Goal: Transaction & Acquisition: Purchase product/service

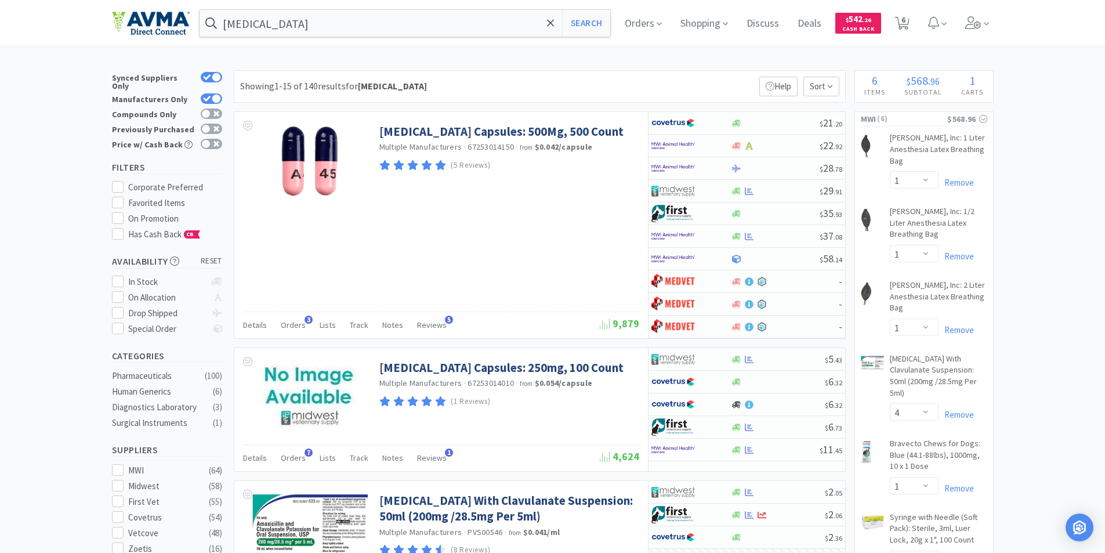
select select "1"
select select "4"
select select "1"
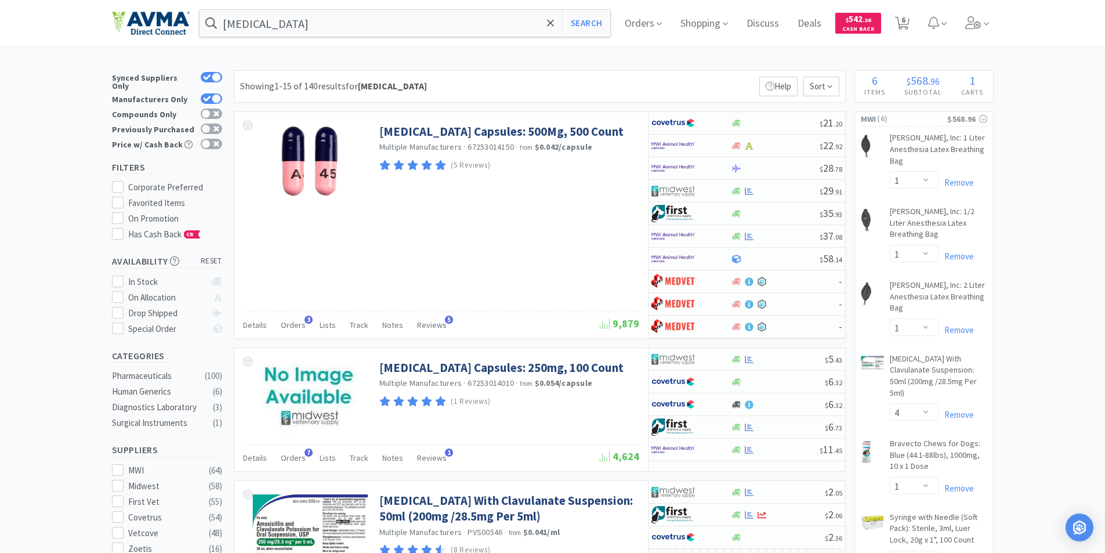
select select "1"
click at [906, 20] on span "6" at bounding box center [904, 20] width 4 height 46
select select "1"
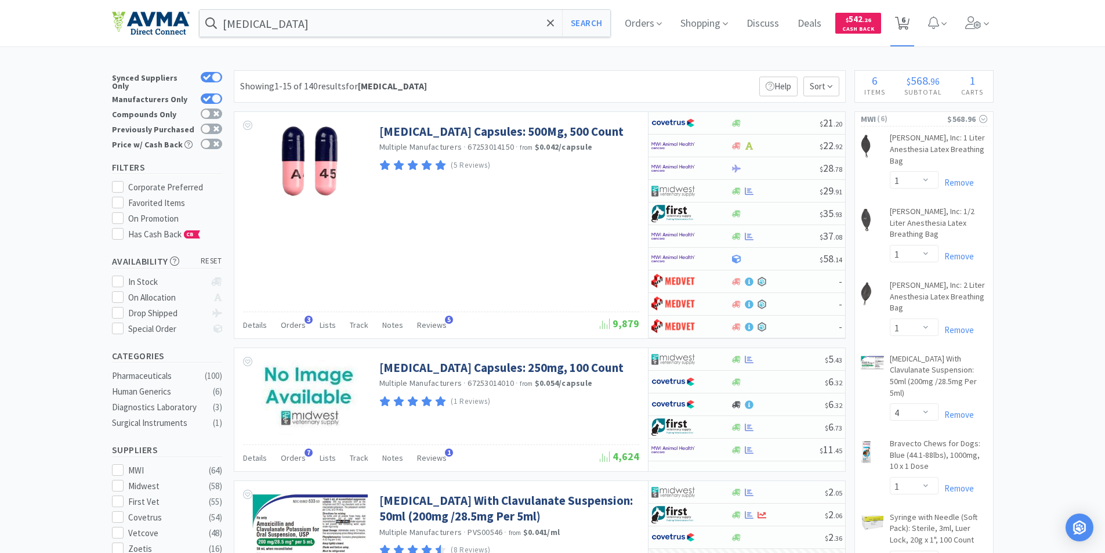
select select "4"
select select "1"
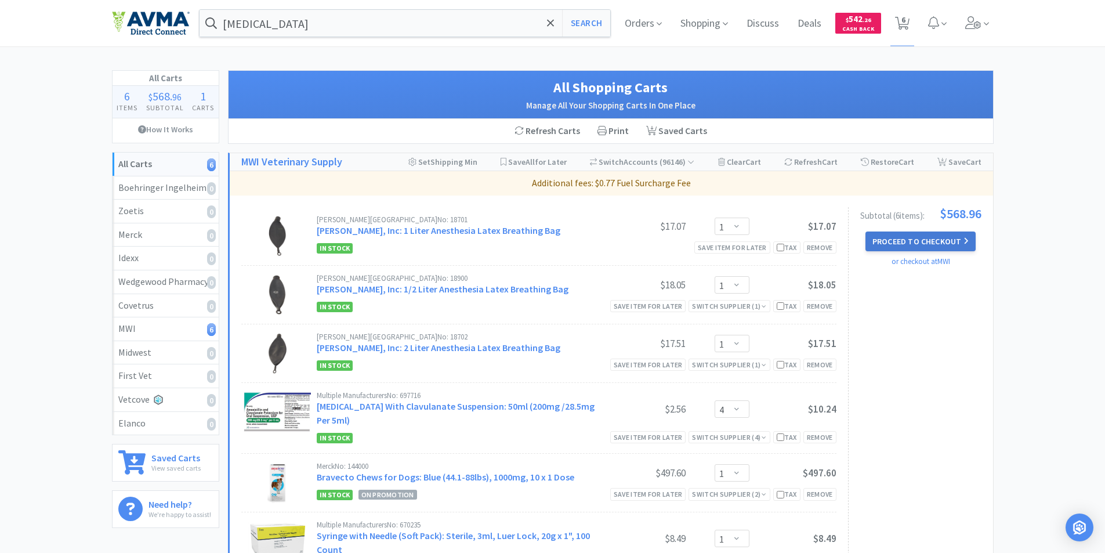
click at [910, 239] on button "Proceed to Checkout" at bounding box center [921, 242] width 110 height 20
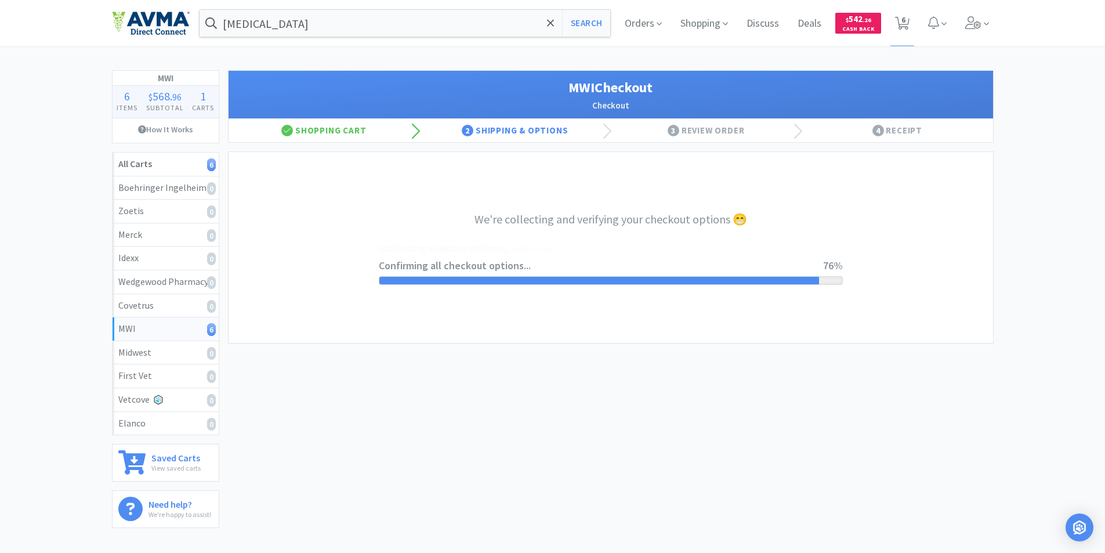
select select "STD_"
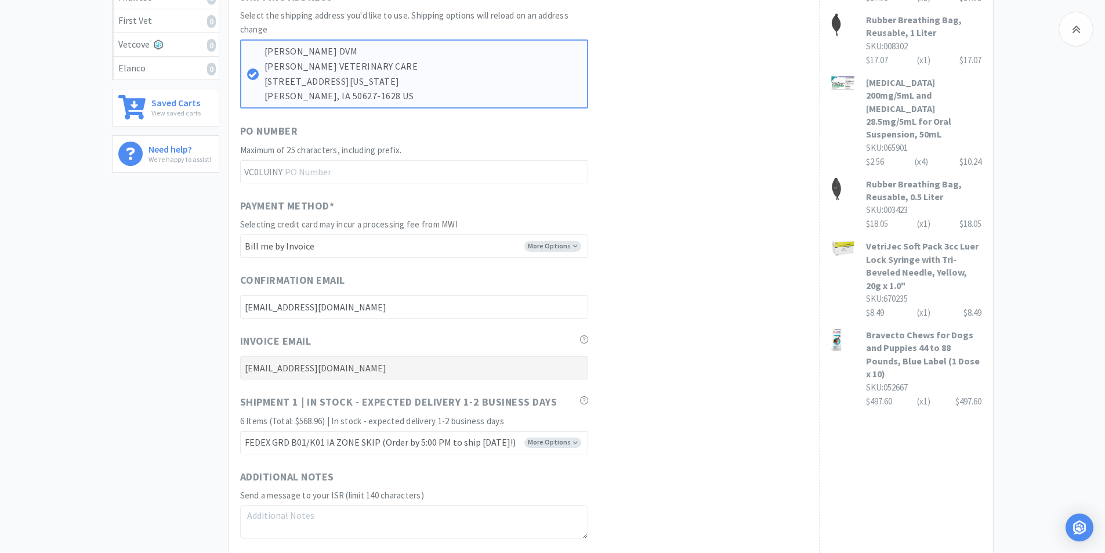
scroll to position [464, 0]
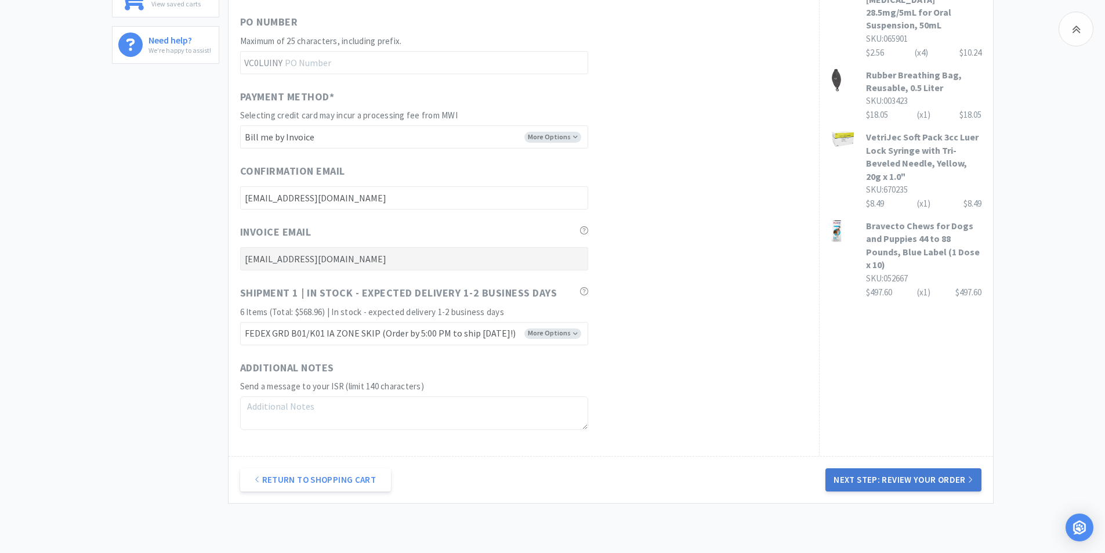
click at [887, 480] on button "Next Step: Review Your Order" at bounding box center [904, 479] width 156 height 23
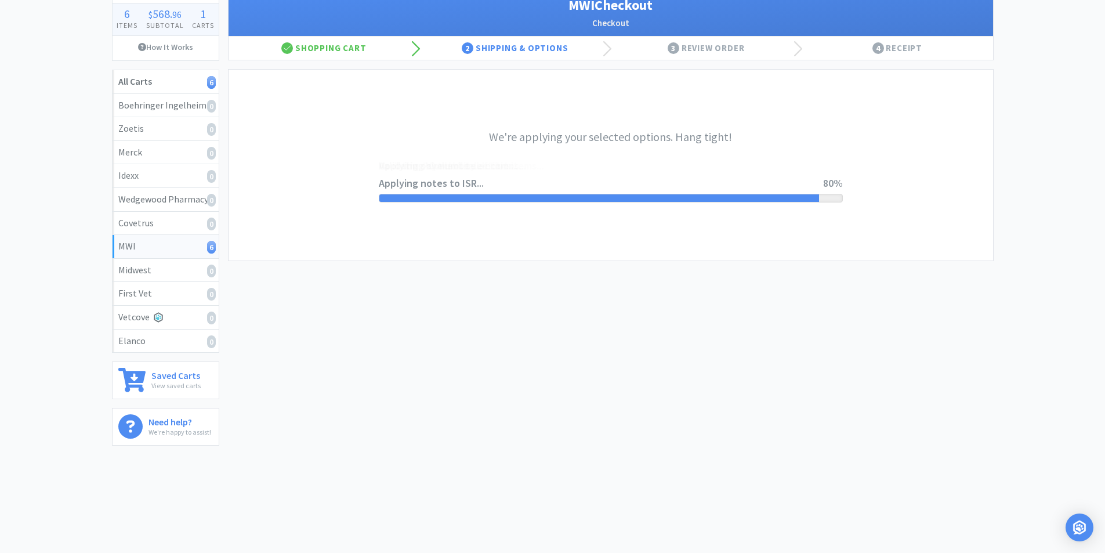
scroll to position [0, 0]
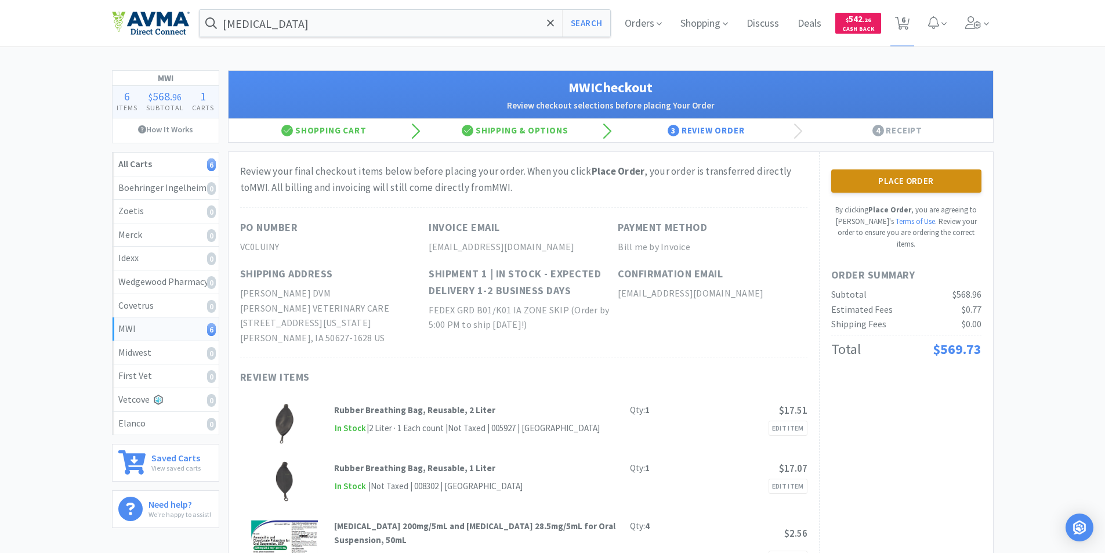
click at [908, 176] on button "Place Order" at bounding box center [907, 180] width 150 height 23
